Goal: Transaction & Acquisition: Purchase product/service

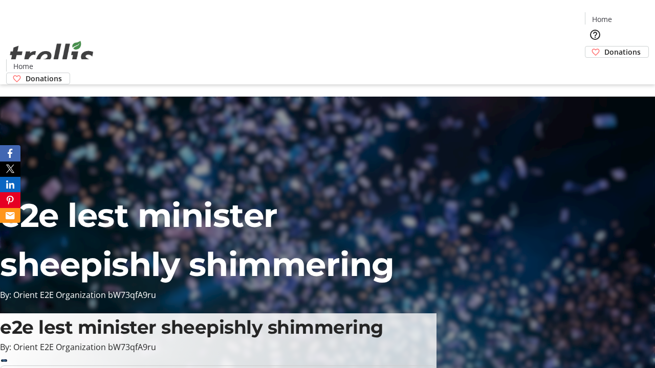
click at [604, 47] on span "Donations" at bounding box center [622, 52] width 36 height 11
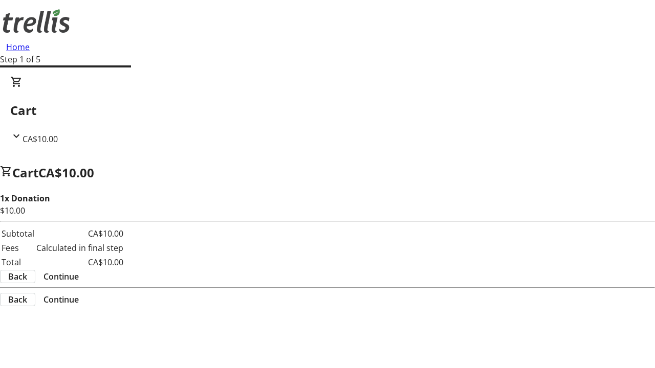
select select "CA"
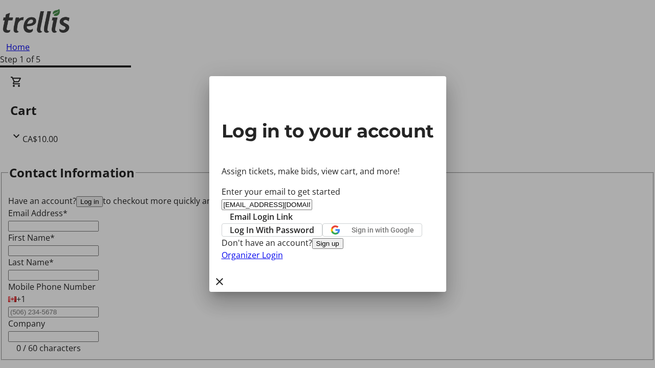
type input "[EMAIL_ADDRESS][DOMAIN_NAME]"
click at [293, 211] on span "Email Login Link" at bounding box center [261, 217] width 63 height 12
